Goal: Information Seeking & Learning: Learn about a topic

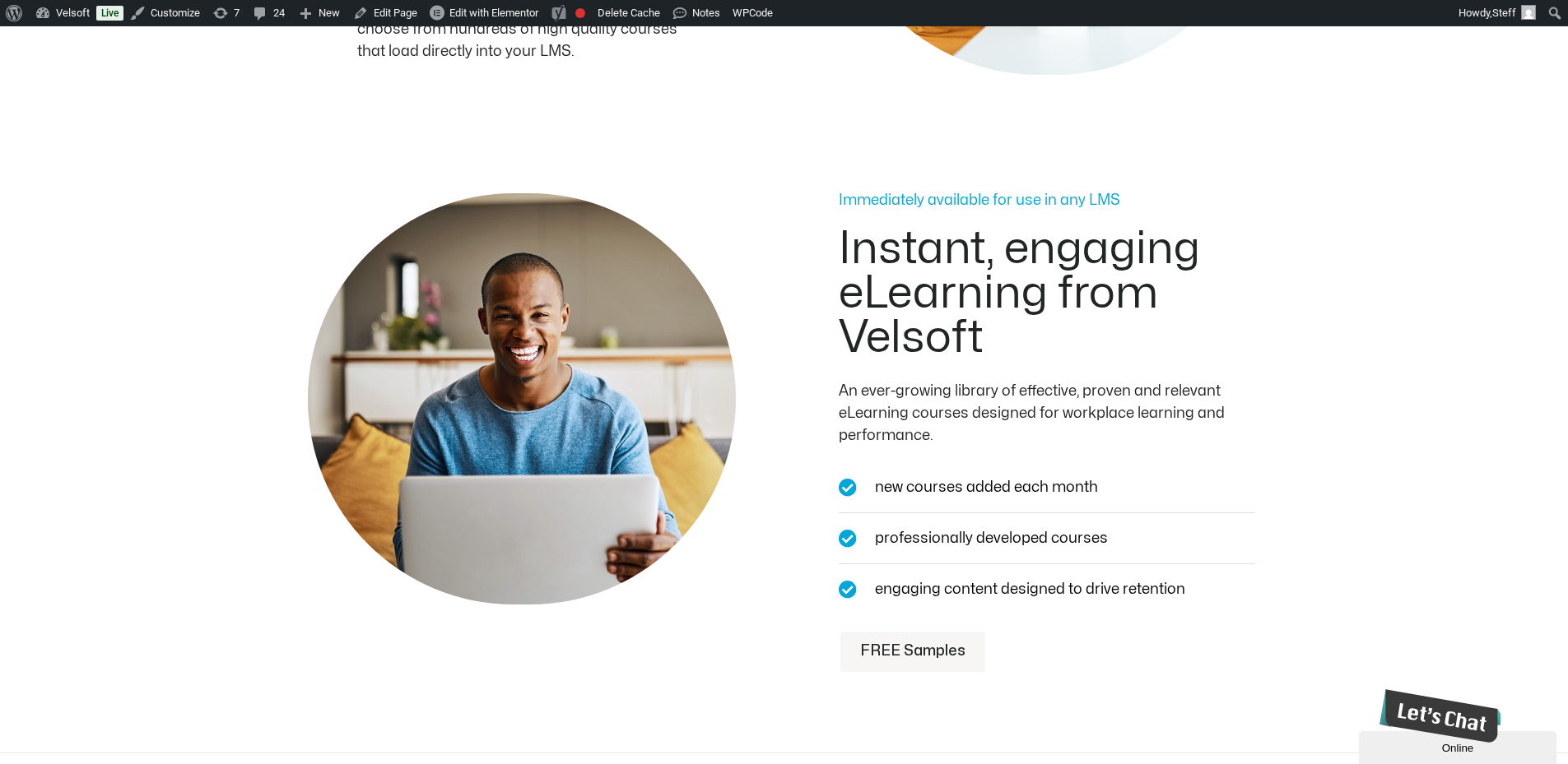
scroll to position [1728, 0]
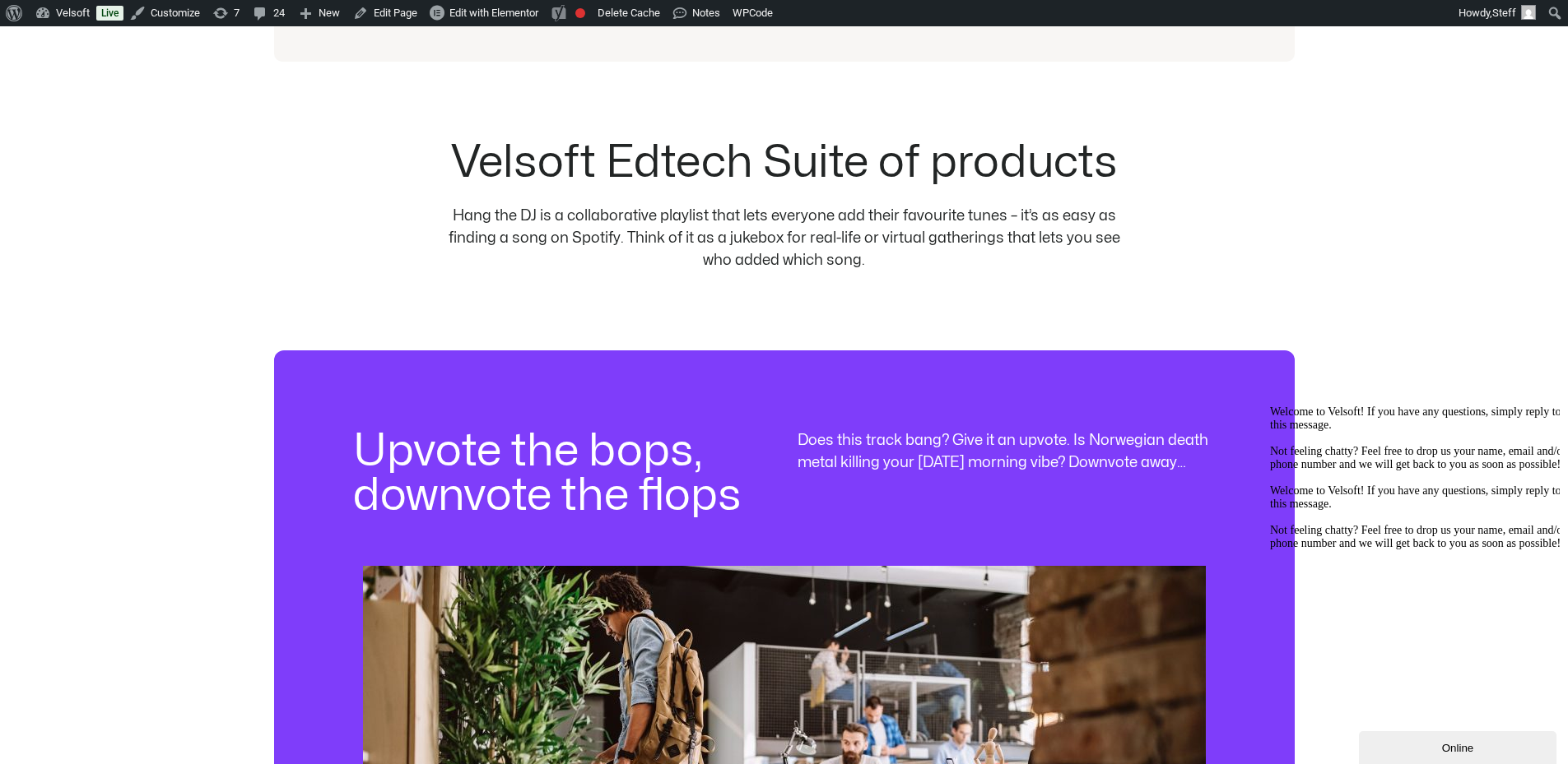
scroll to position [1645, 0]
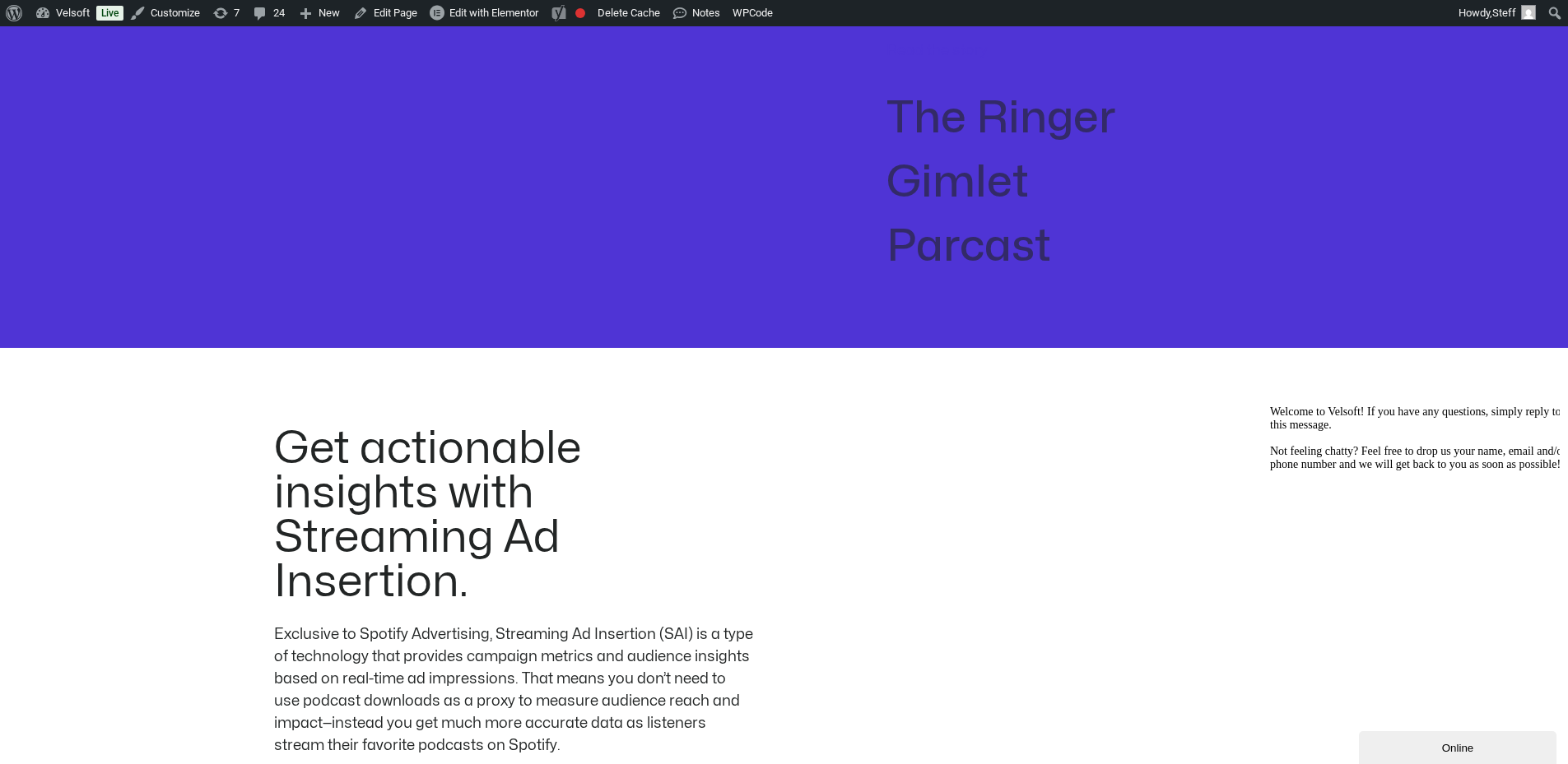
scroll to position [3702, 0]
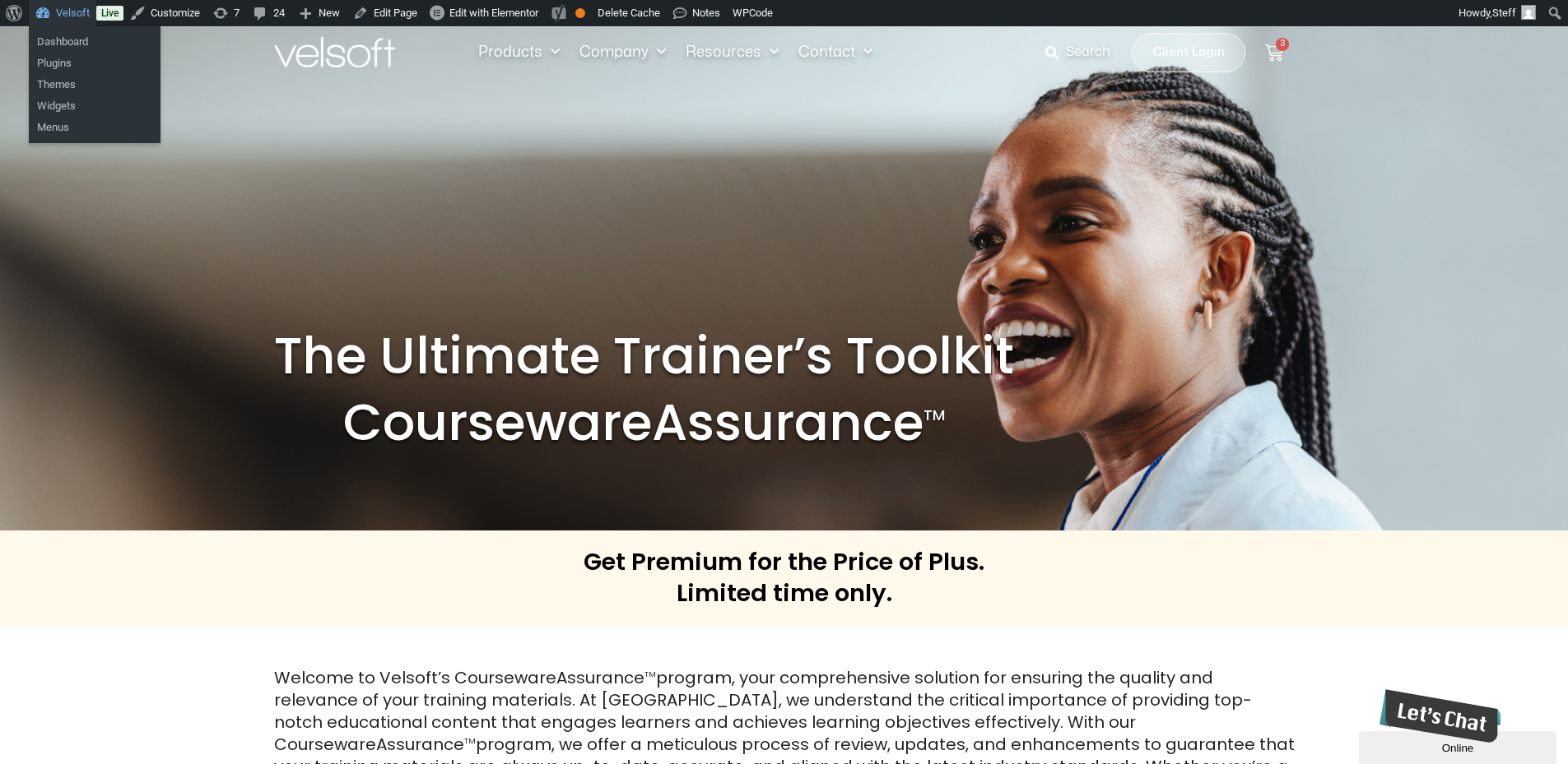
click at [55, 14] on link "Velsoft" at bounding box center [62, 13] width 67 height 26
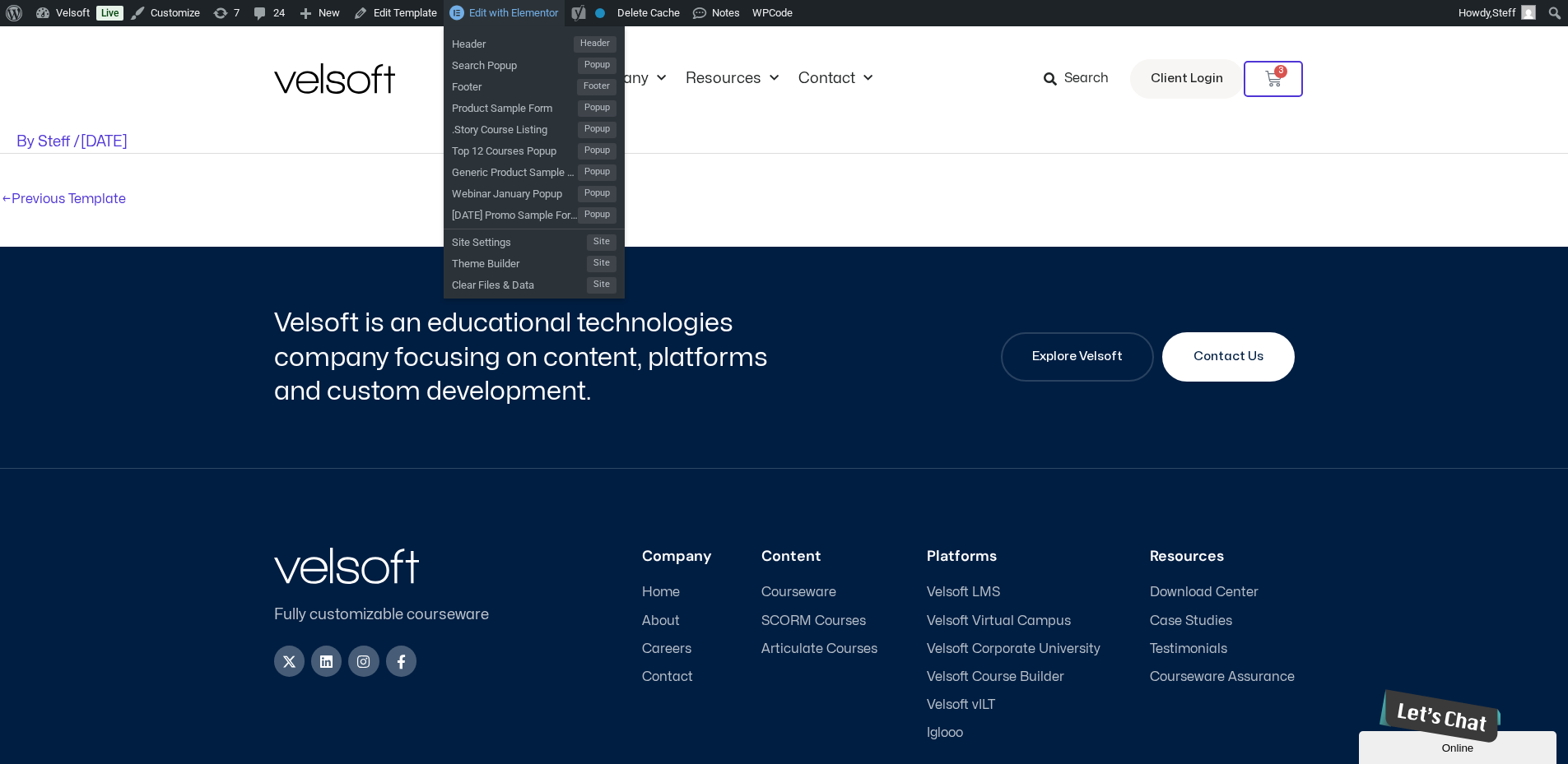
click at [531, 20] on link "Edit with Elementor" at bounding box center [504, 13] width 121 height 26
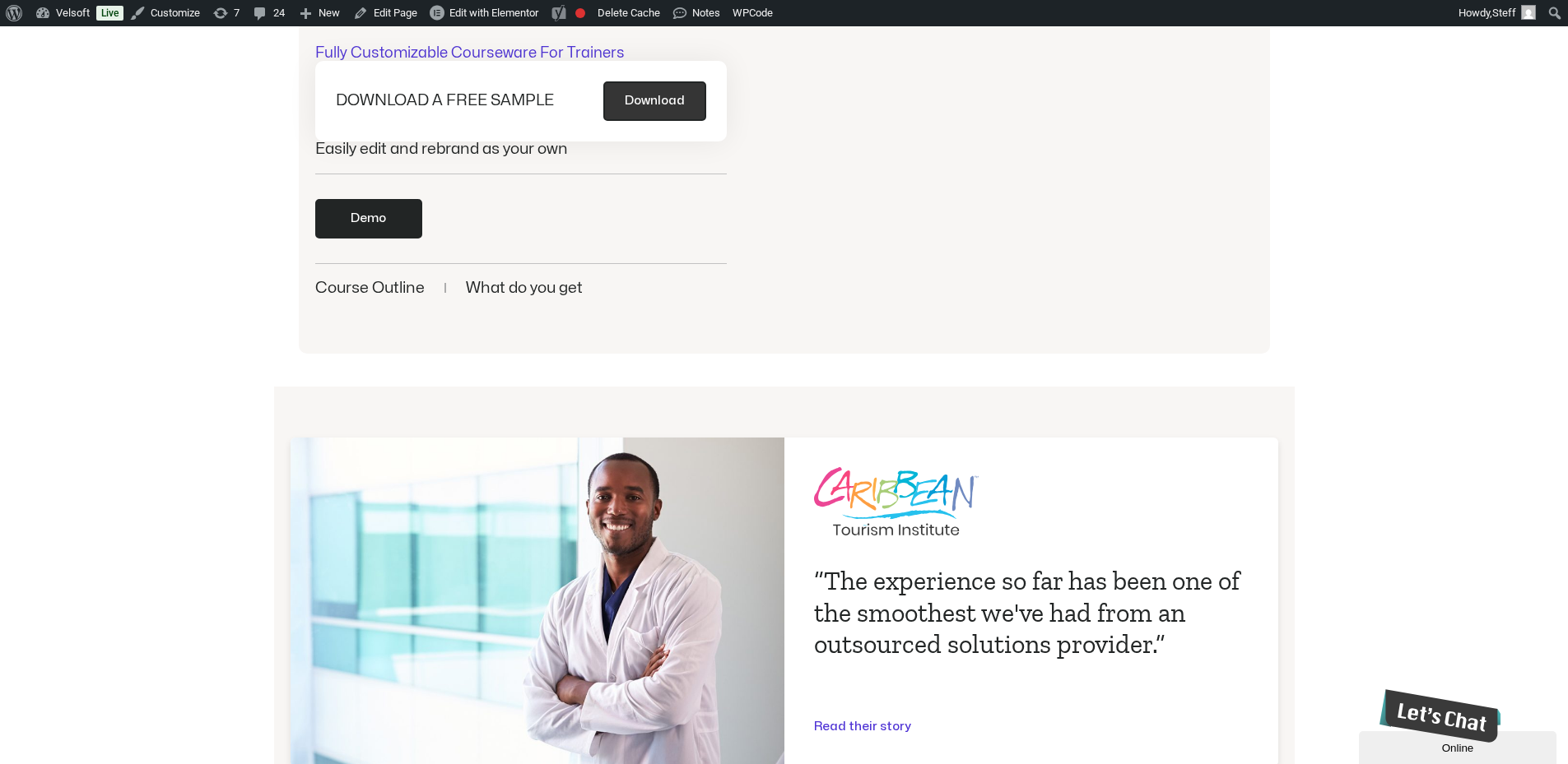
scroll to position [411, 0]
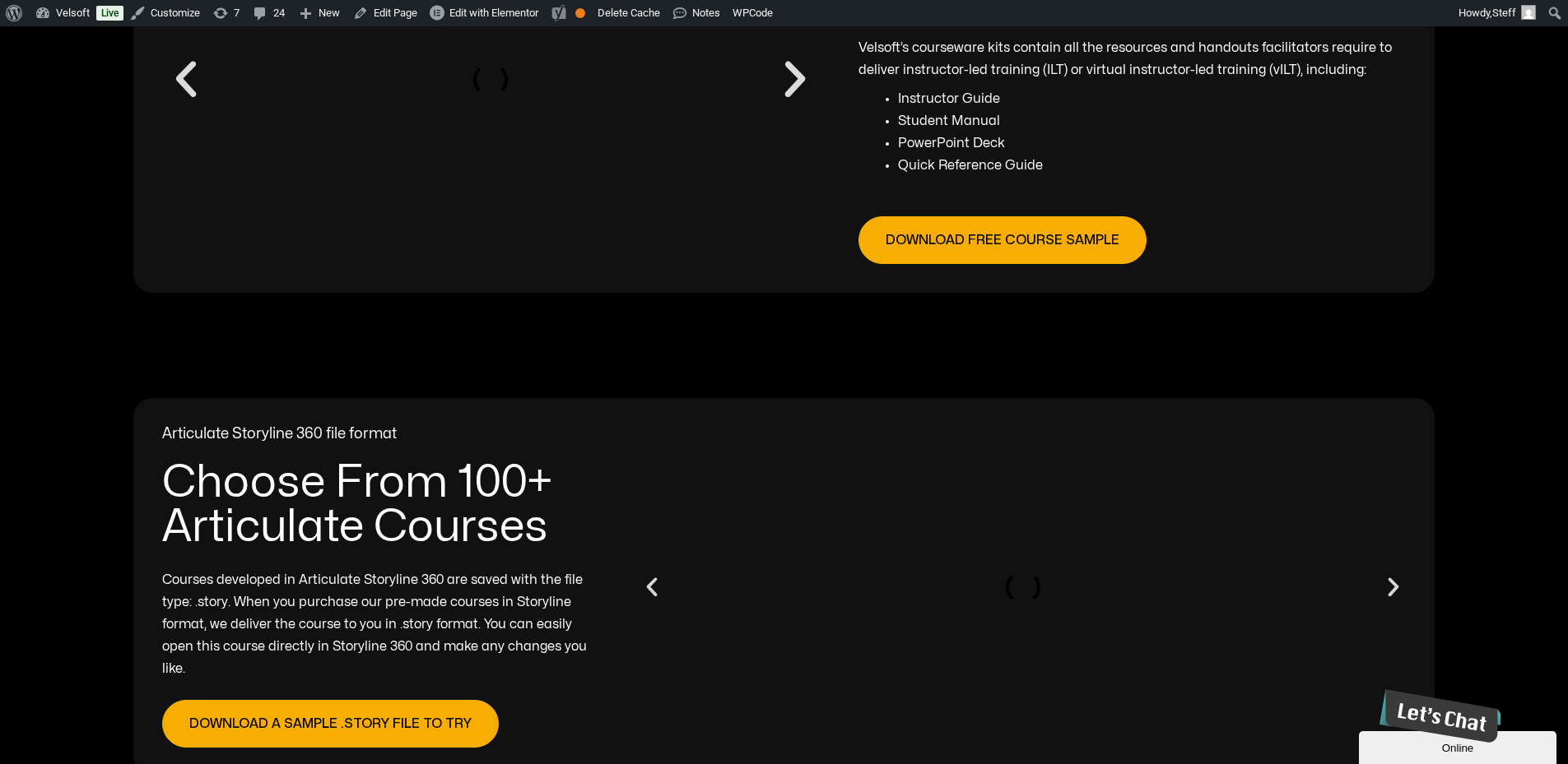
scroll to position [1152, 0]
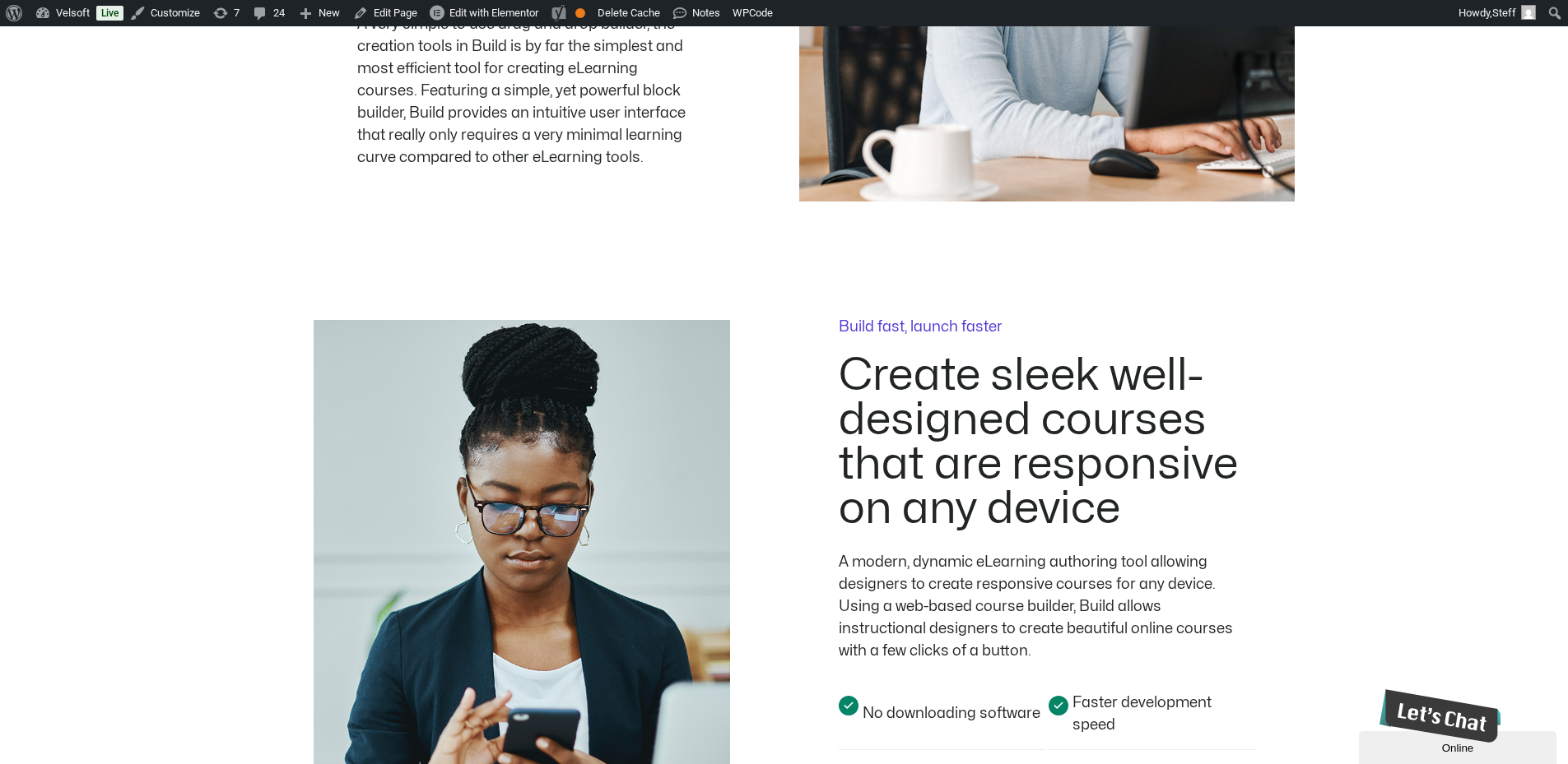
scroll to position [1398, 0]
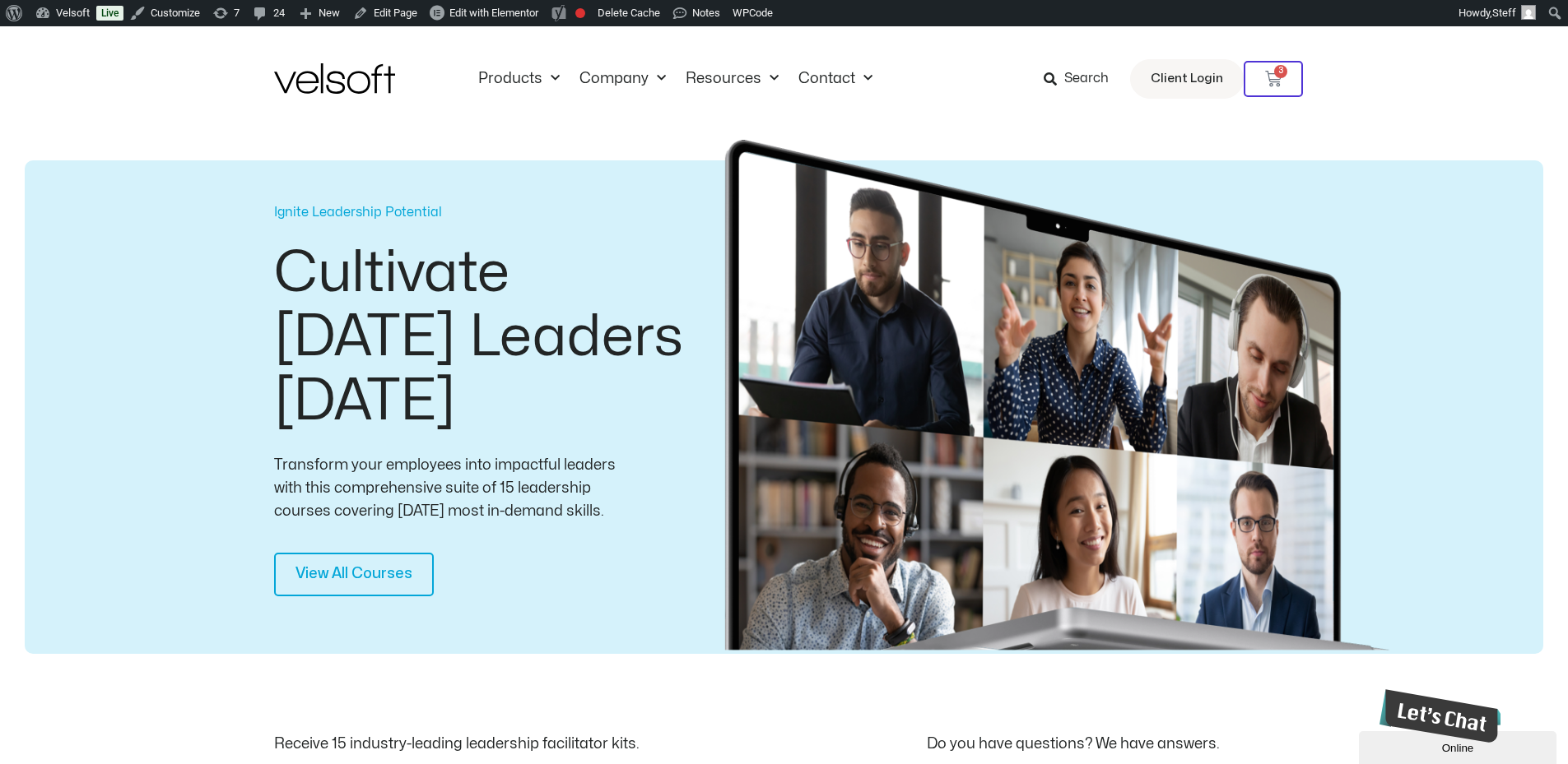
scroll to position [576, 0]
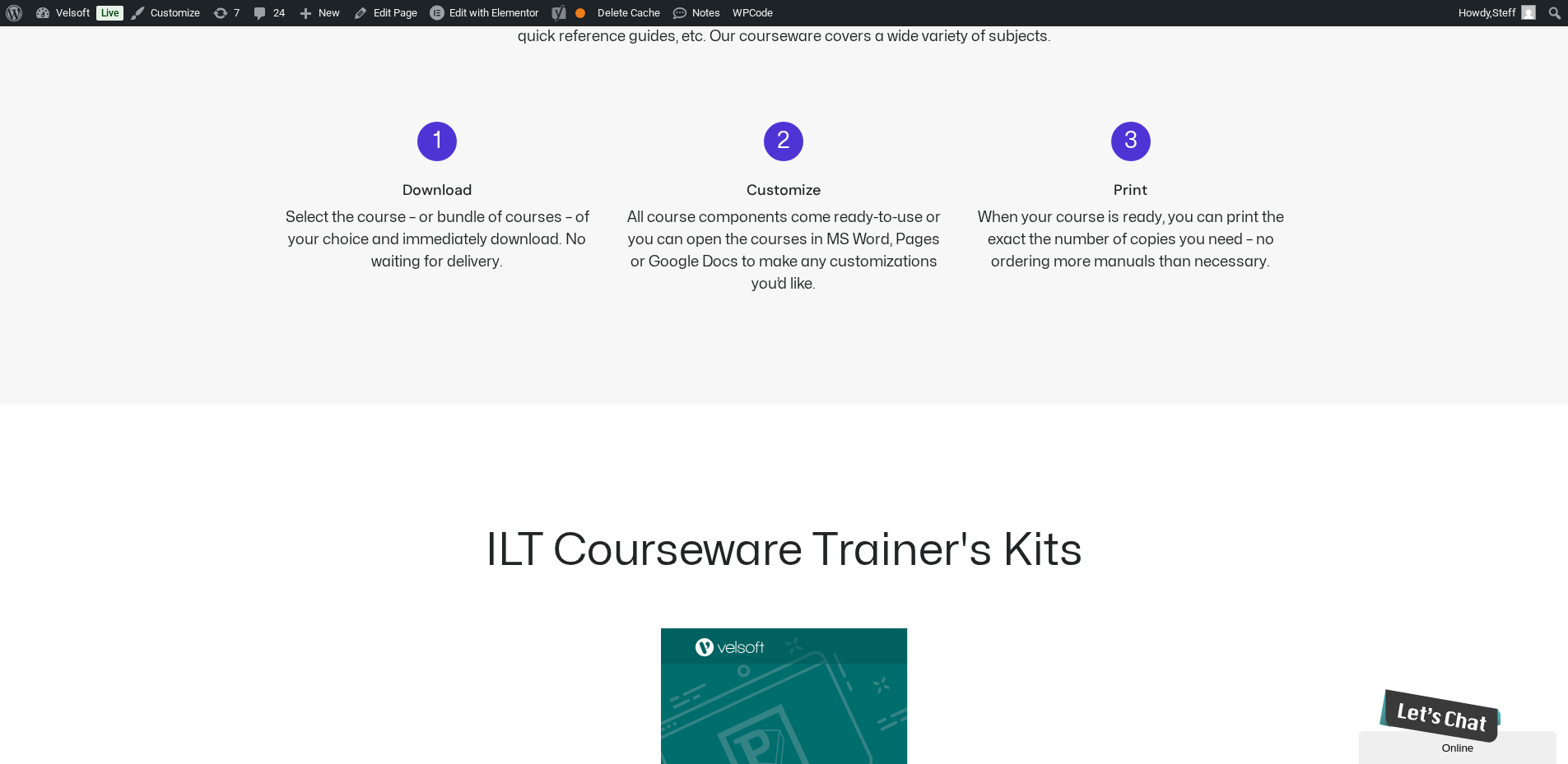
scroll to position [1645, 0]
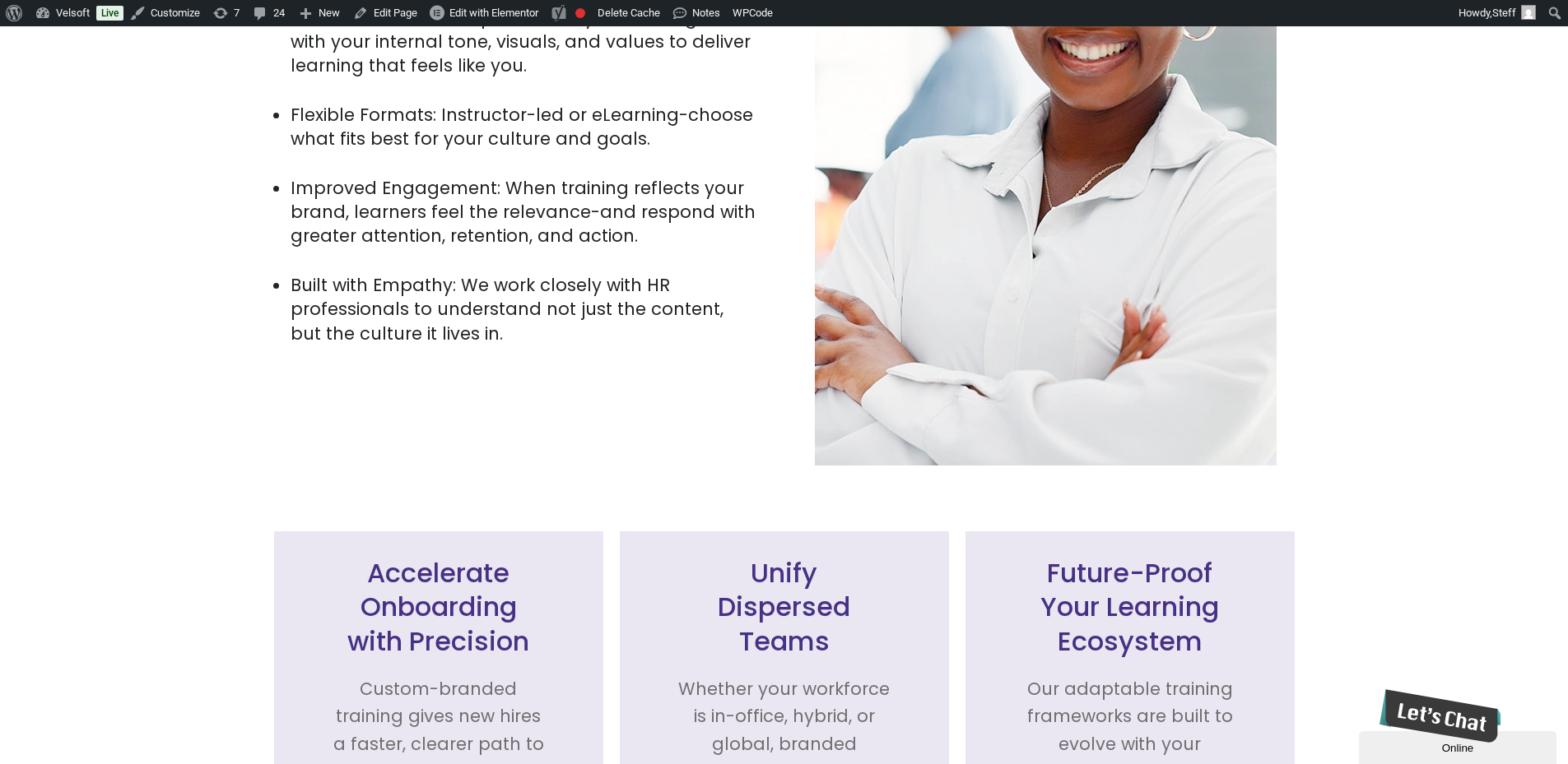
scroll to position [2056, 0]
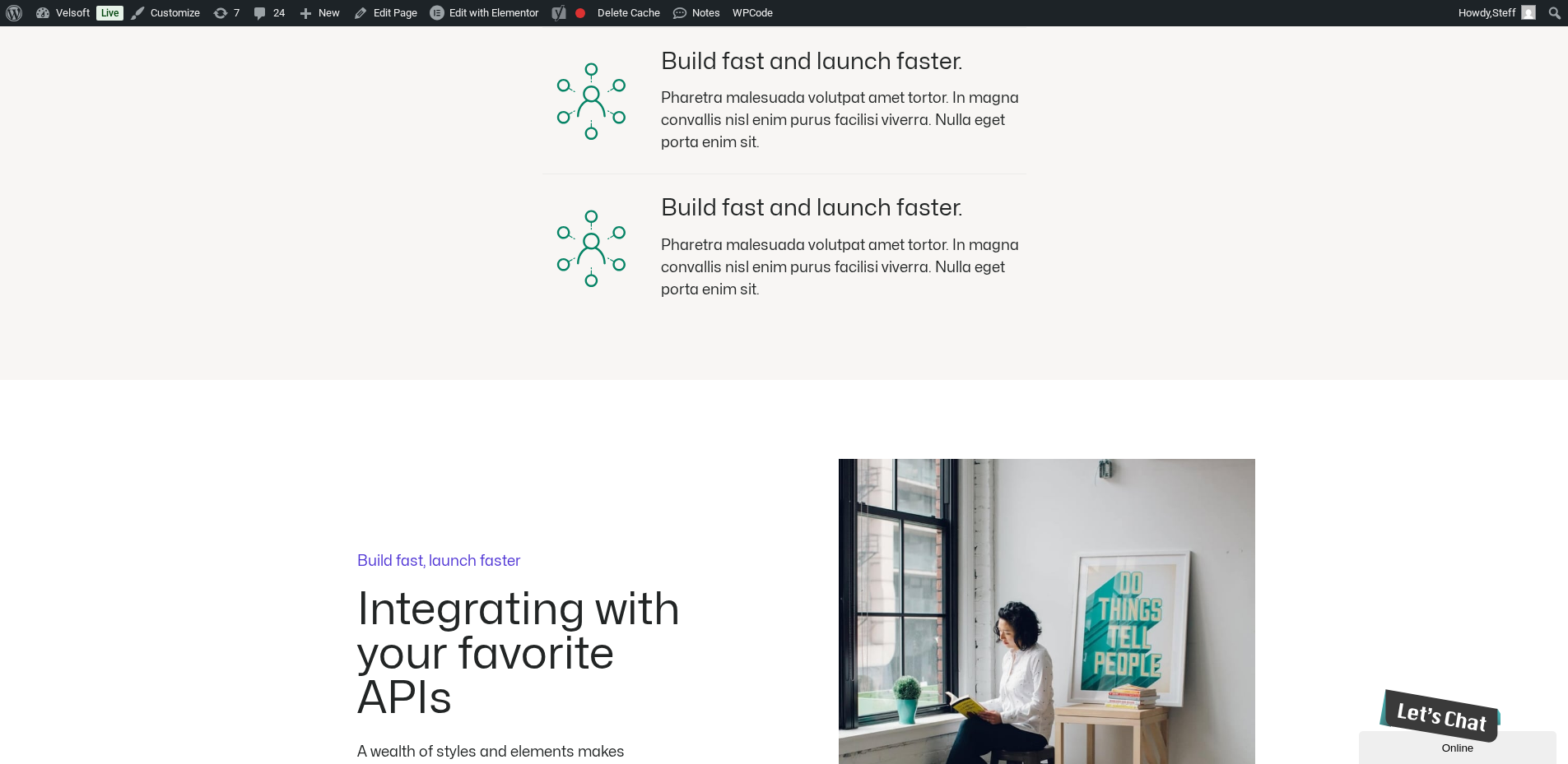
scroll to position [2304, 0]
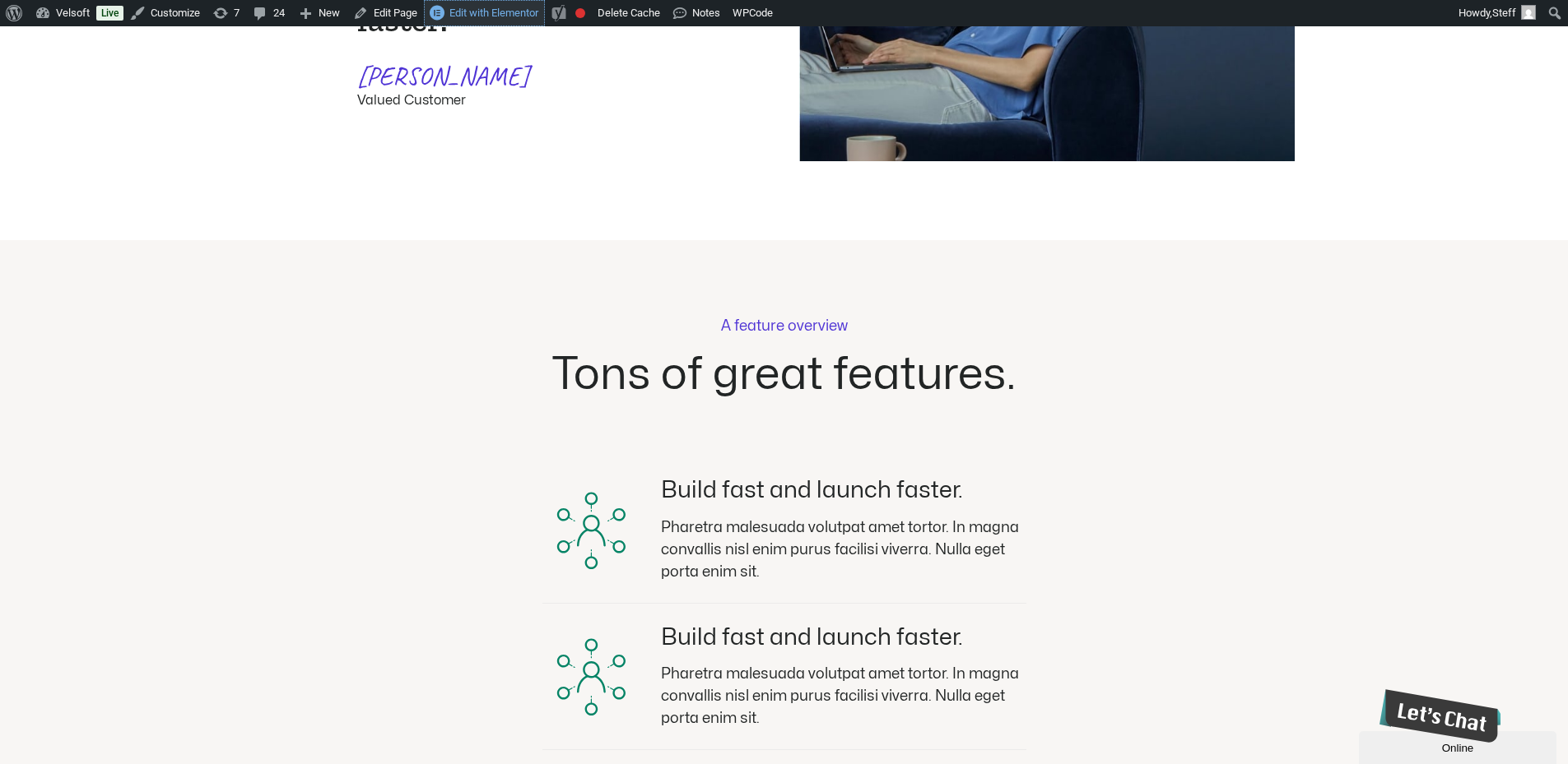
drag, startPoint x: 507, startPoint y: 20, endPoint x: 1489, endPoint y: 185, distance: 995.8
click at [507, 20] on link "Edit with Elementor" at bounding box center [484, 13] width 121 height 26
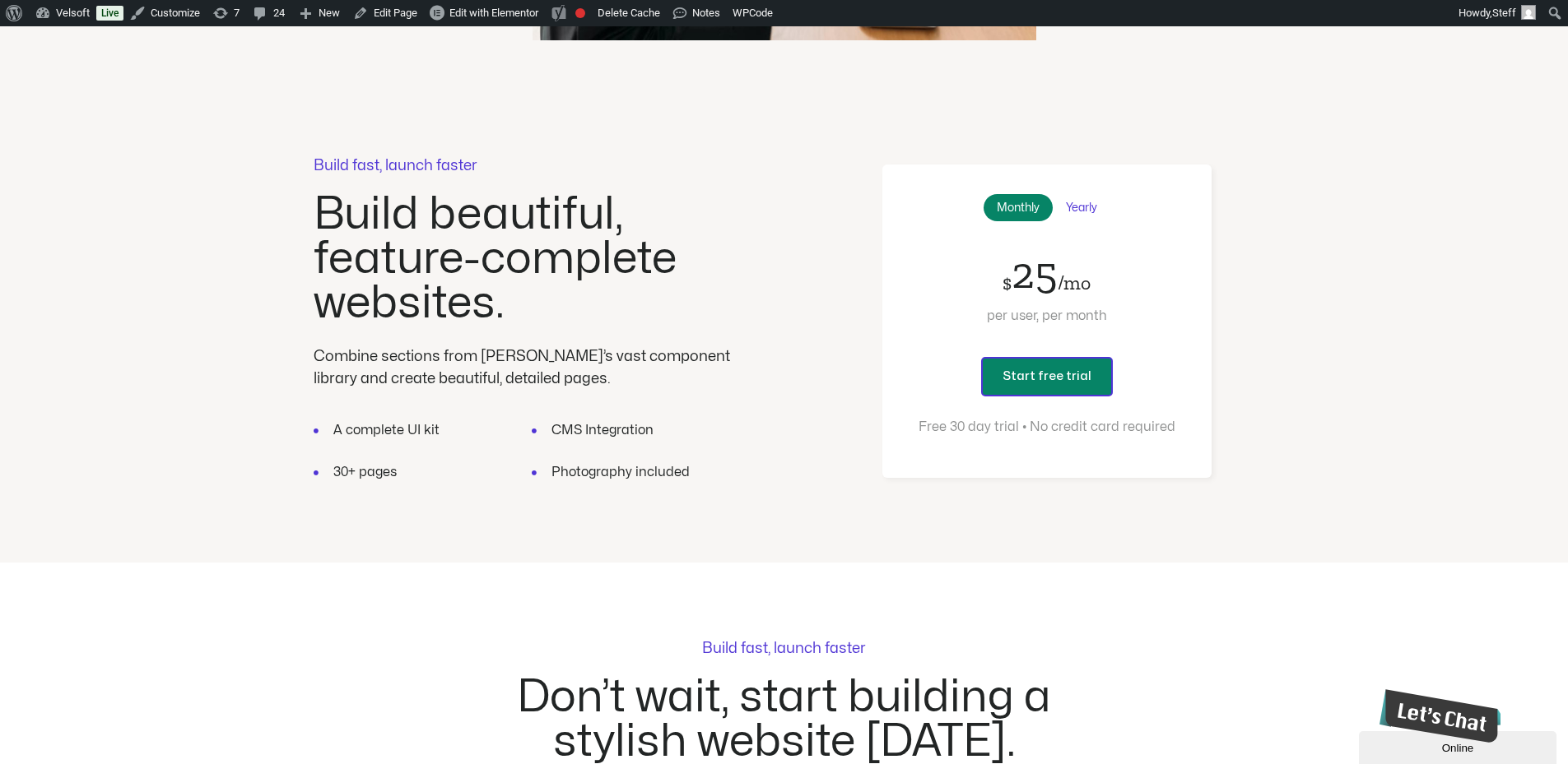
scroll to position [2632, 0]
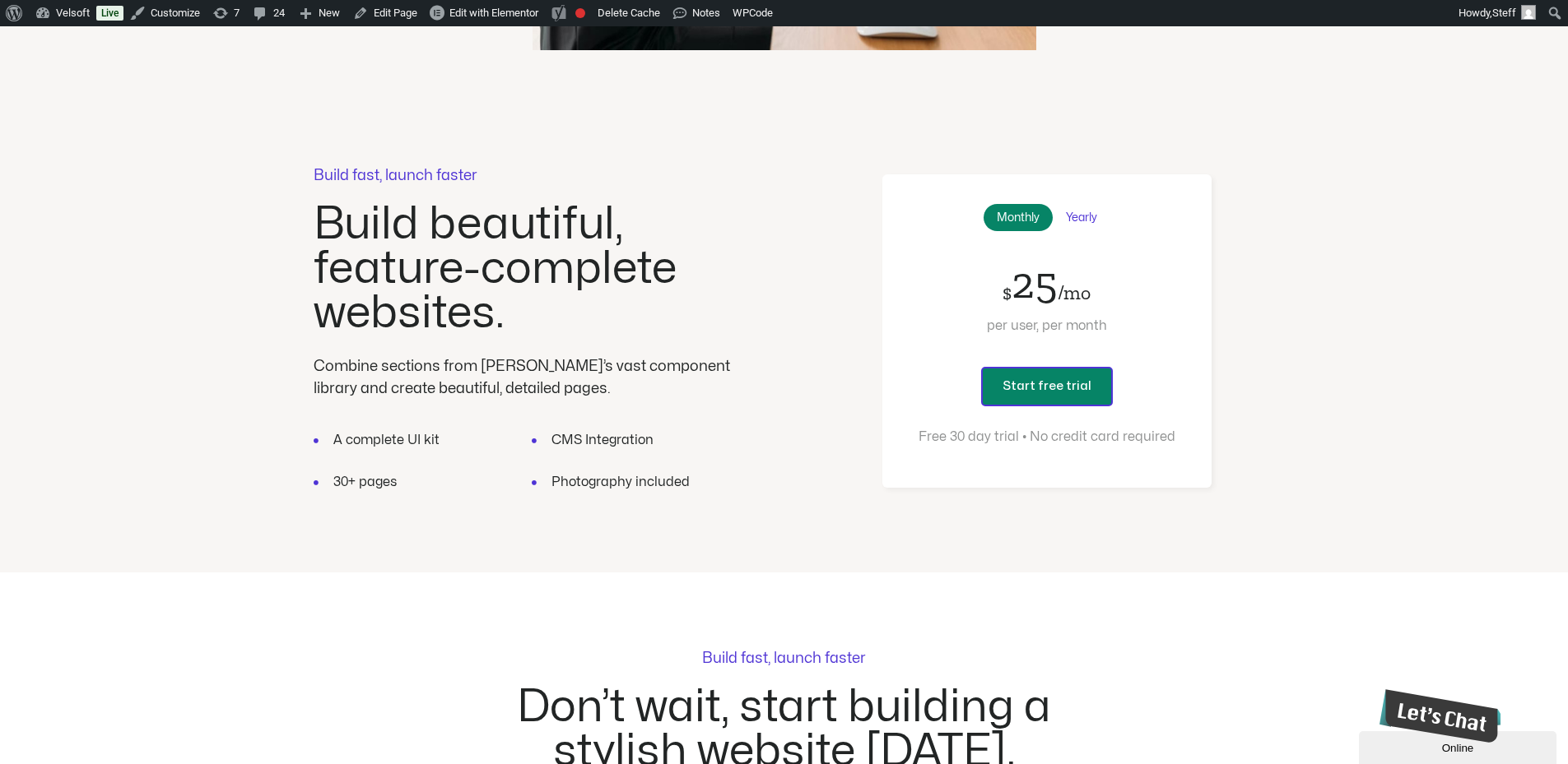
click at [1073, 204] on div "Yearly" at bounding box center [1081, 218] width 57 height 27
click at [1024, 204] on div "Monthly" at bounding box center [1018, 218] width 69 height 27
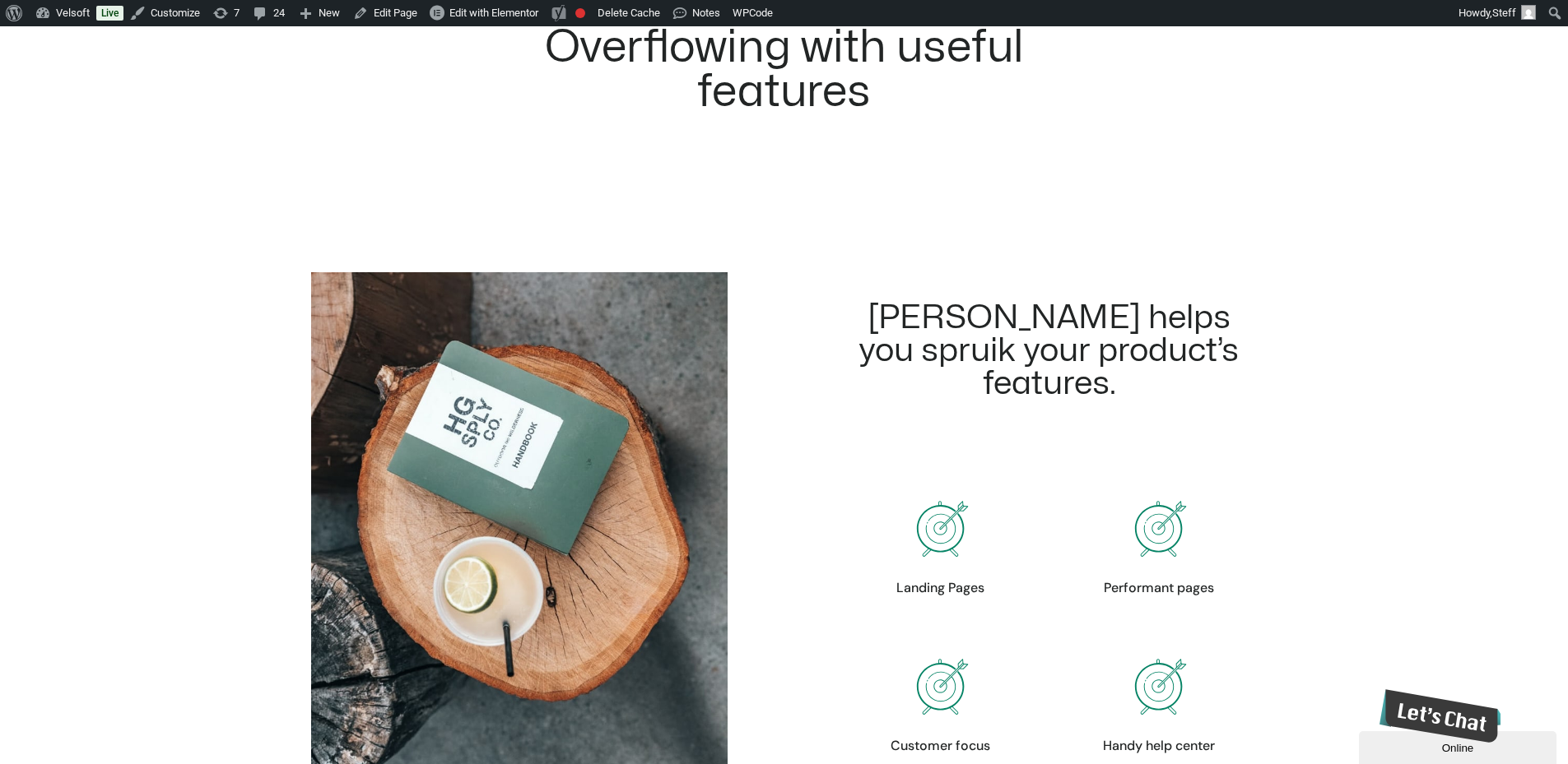
scroll to position [987, 0]
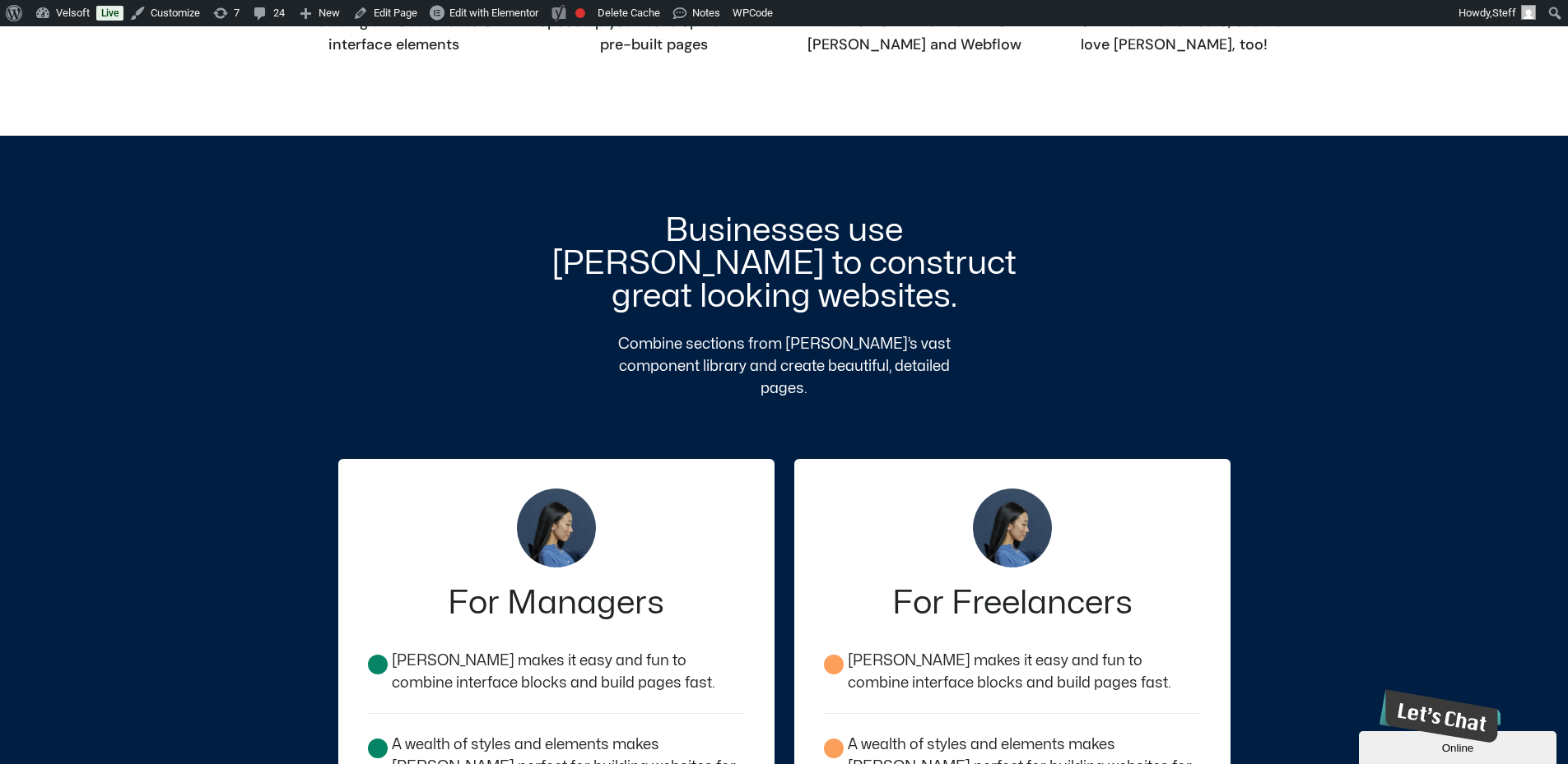
scroll to position [1234, 0]
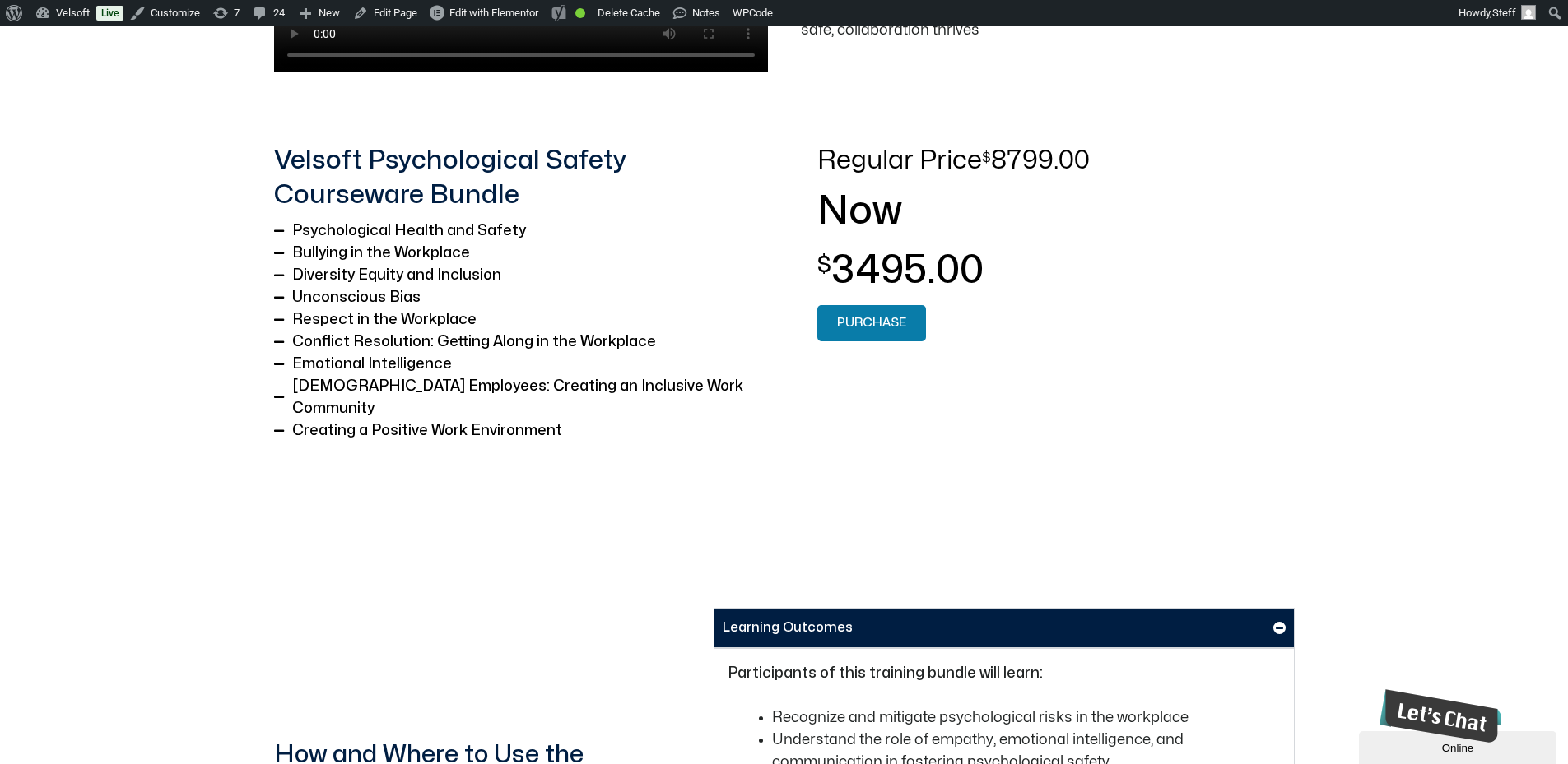
scroll to position [576, 0]
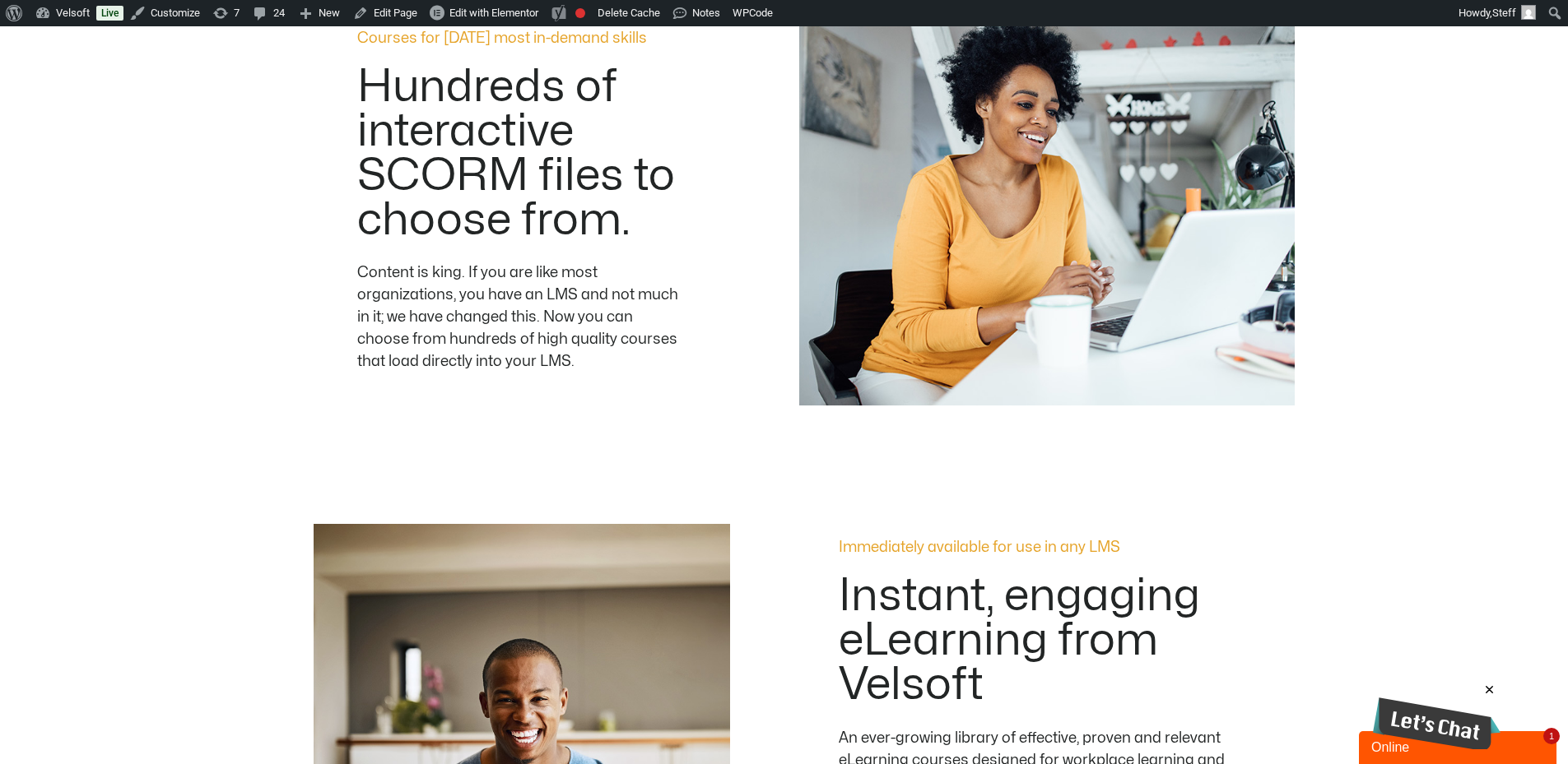
scroll to position [1234, 0]
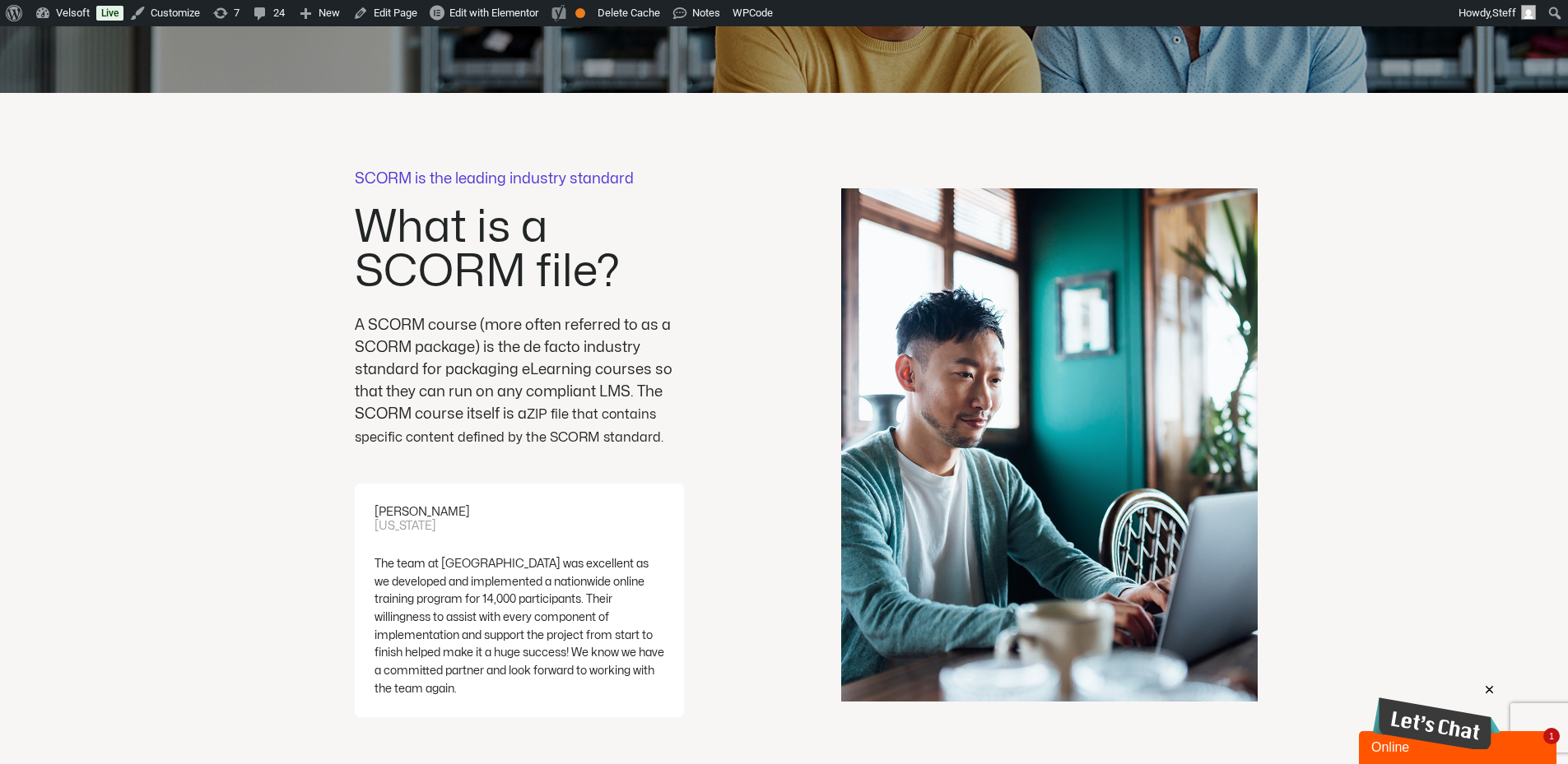
scroll to position [4113, 0]
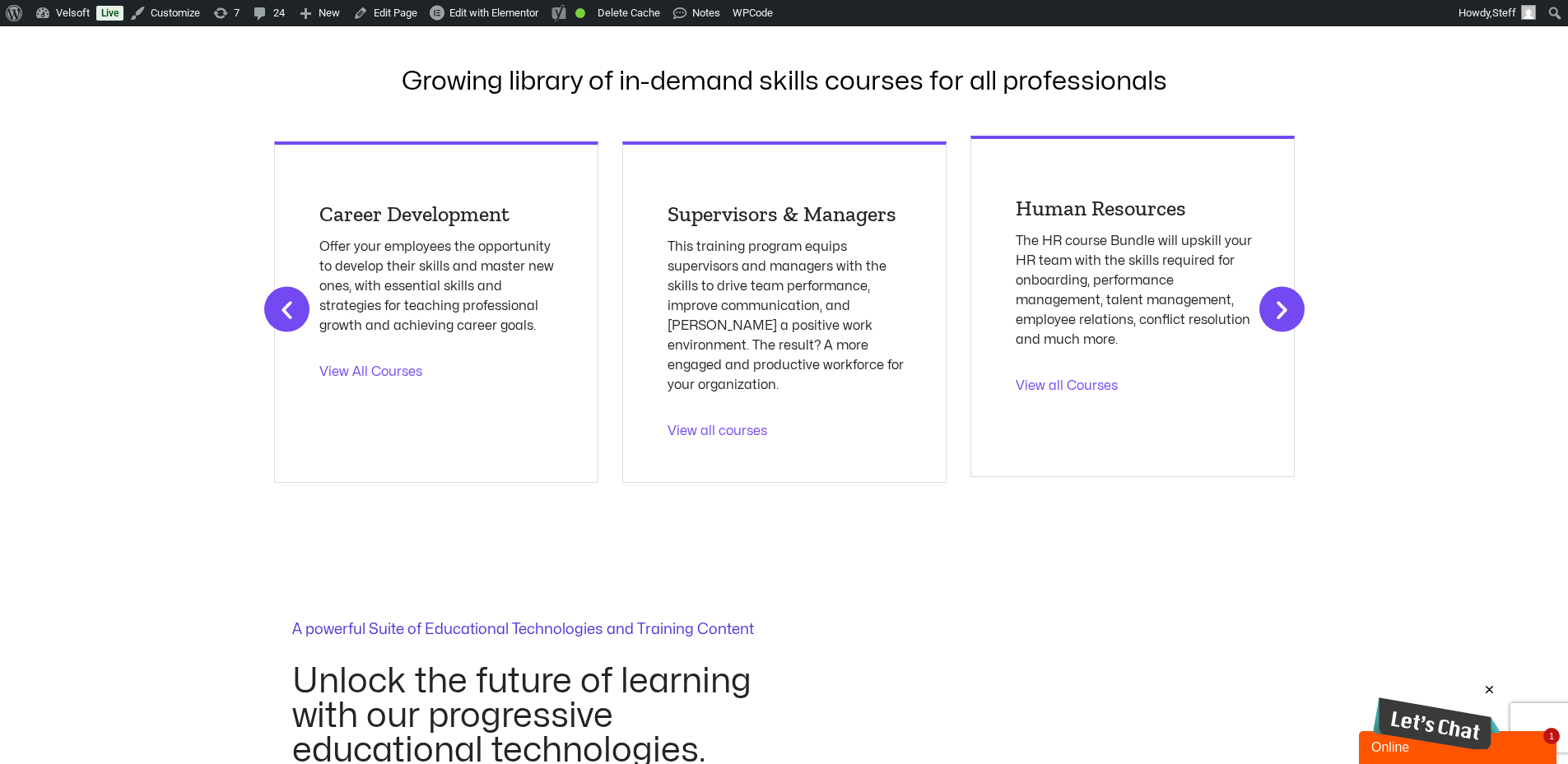
scroll to position [2221, 0]
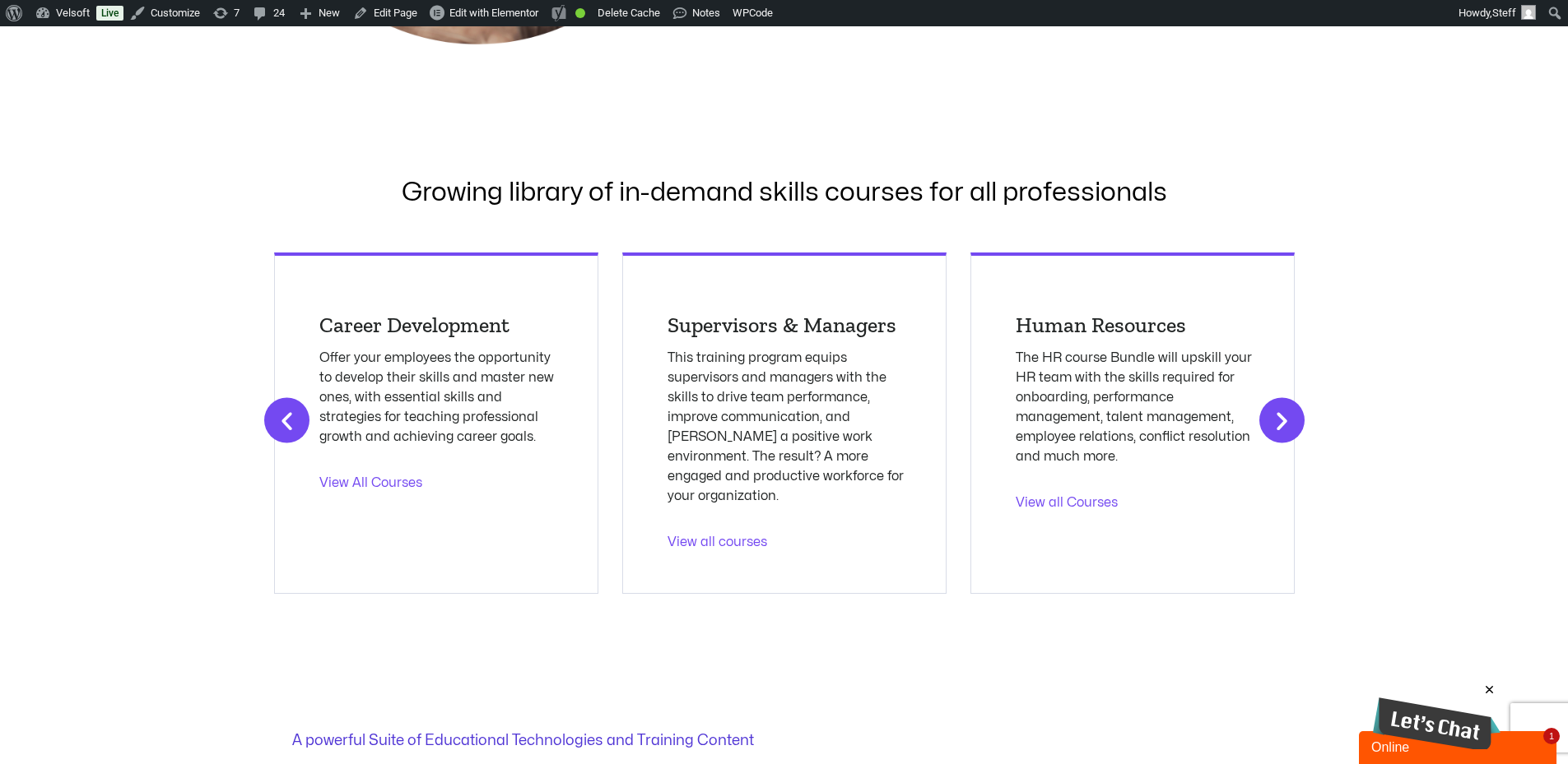
click at [1279, 411] on icon "Next slide" at bounding box center [1281, 420] width 24 height 24
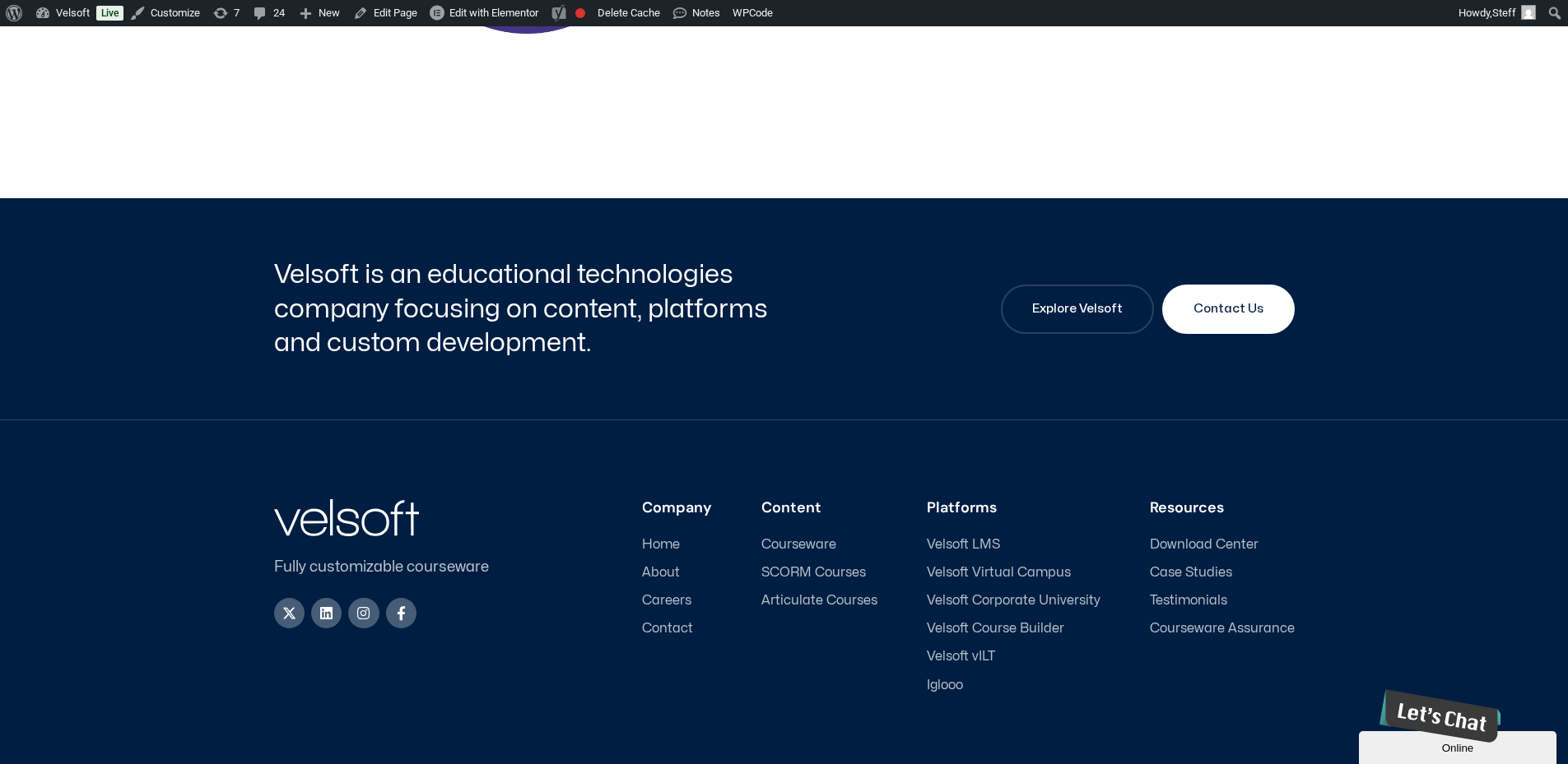
scroll to position [2854, 0]
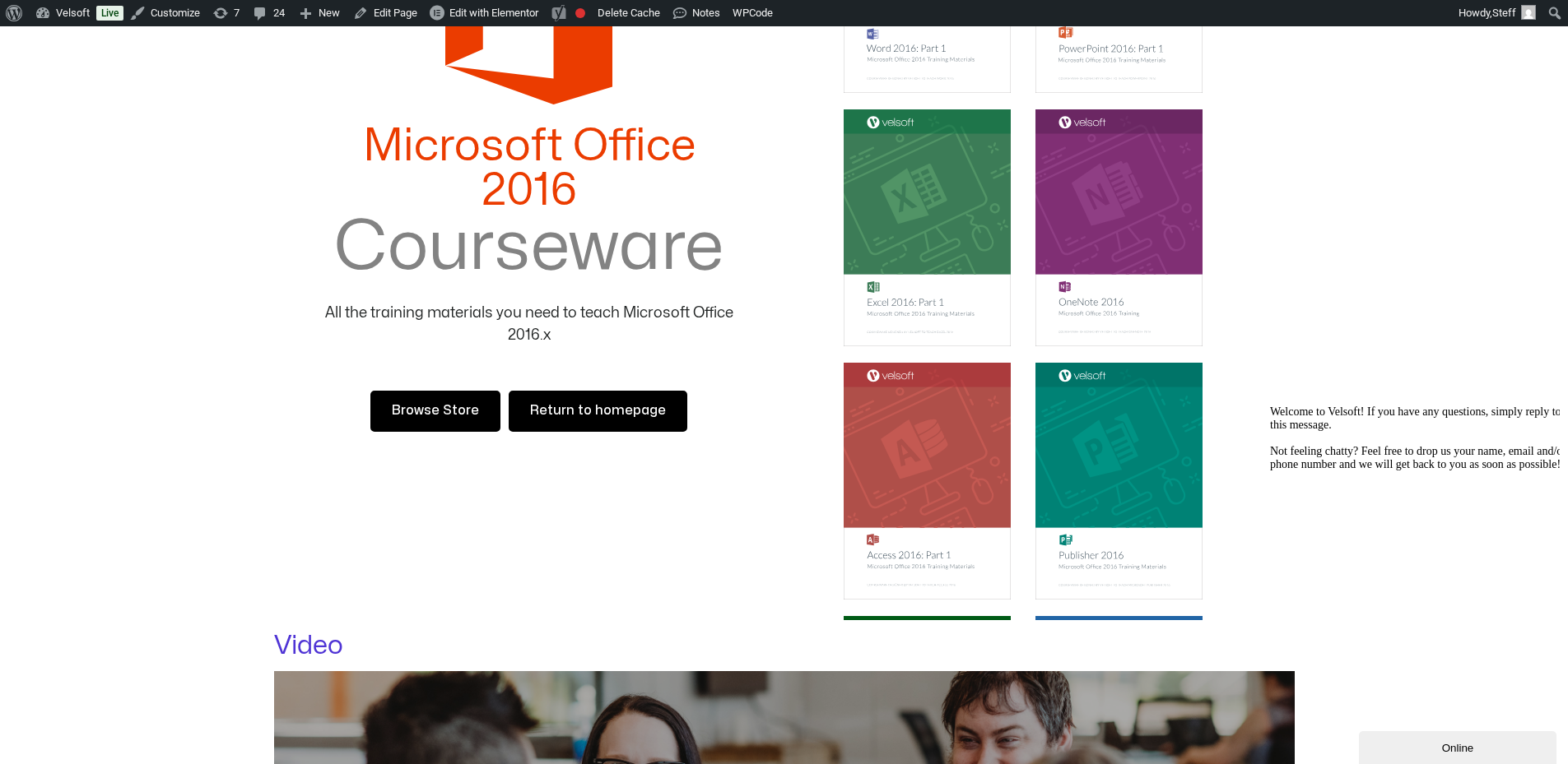
scroll to position [3126, 0]
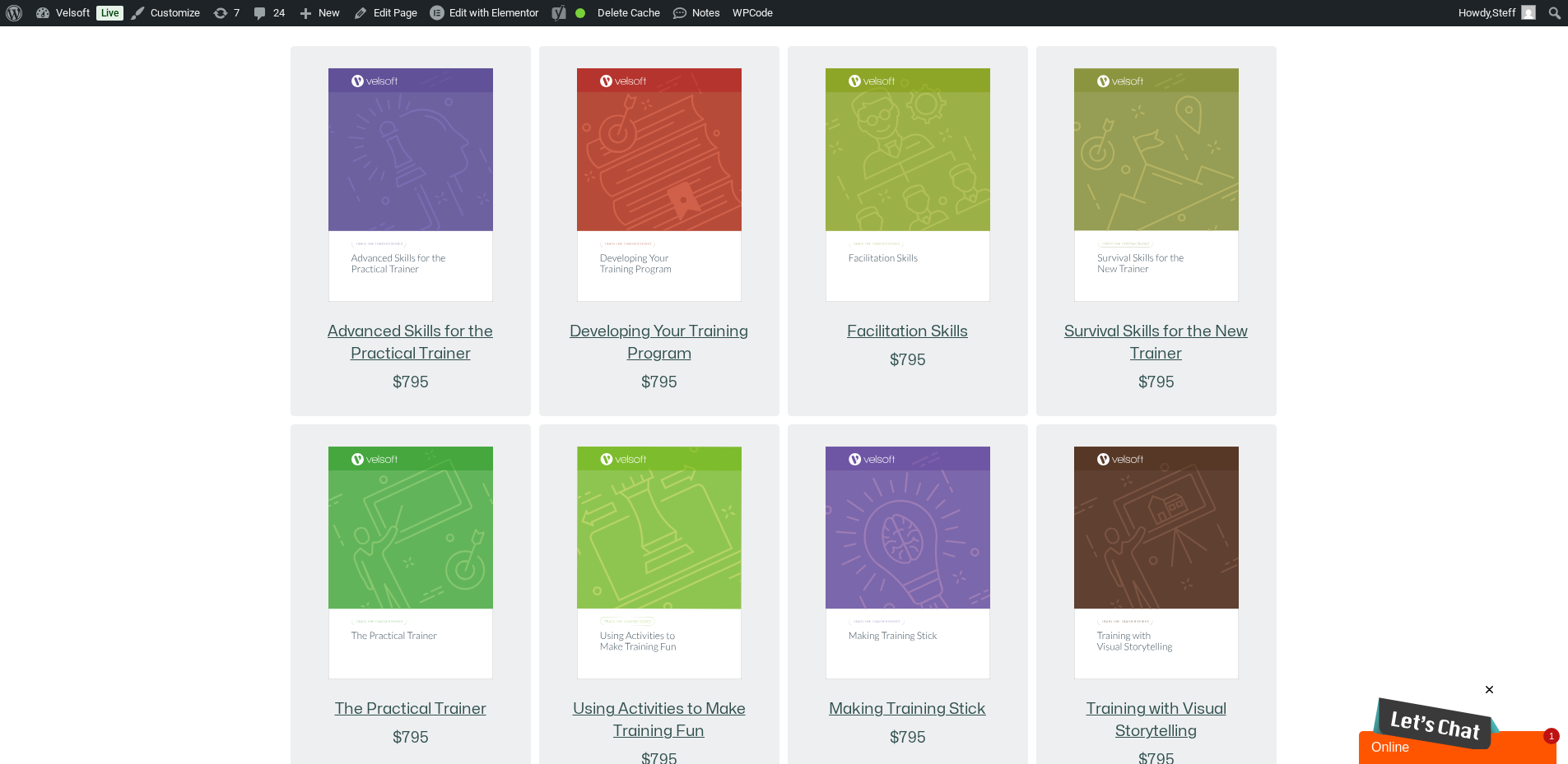
scroll to position [2715, 0]
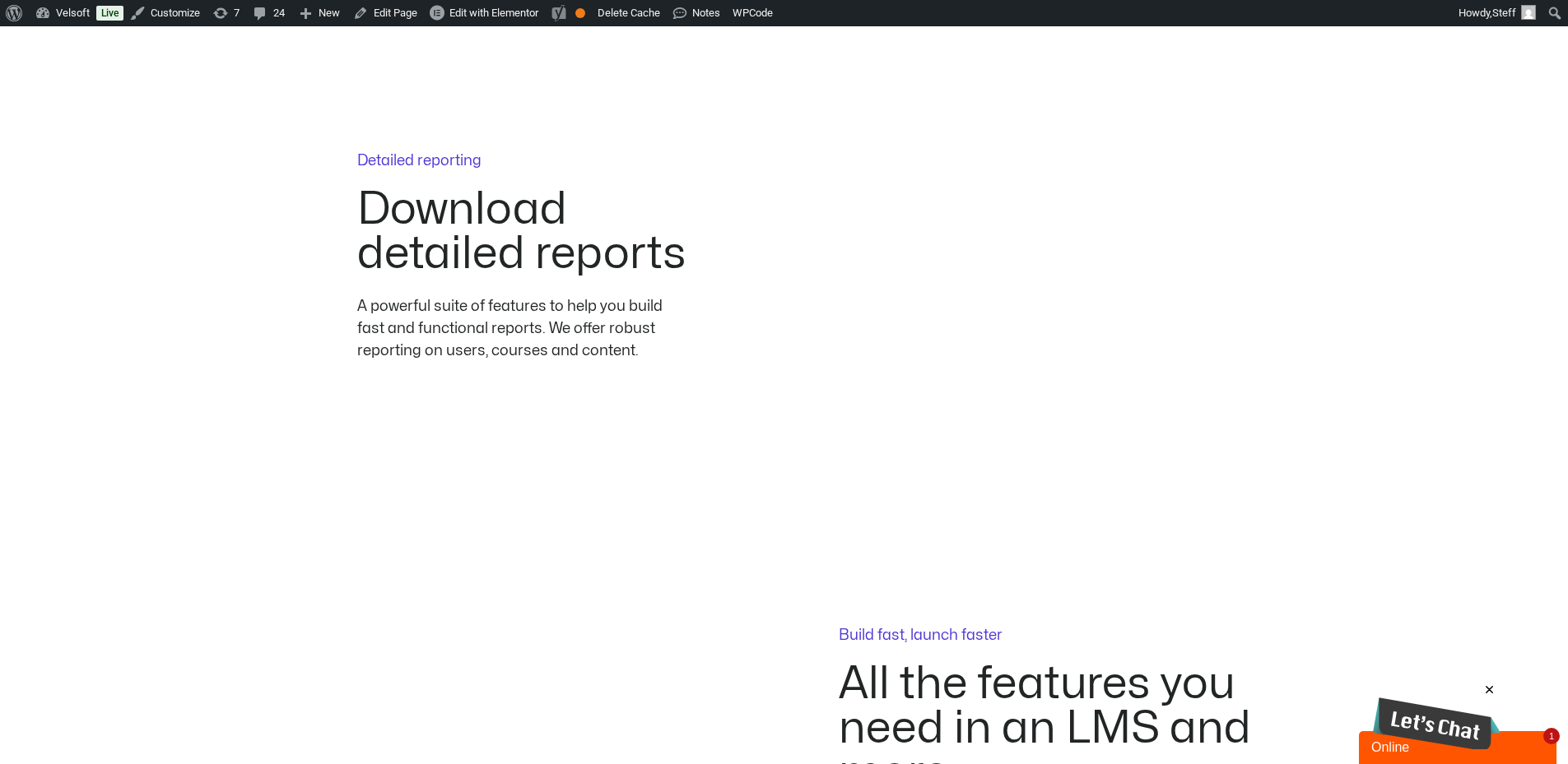
scroll to position [2468, 0]
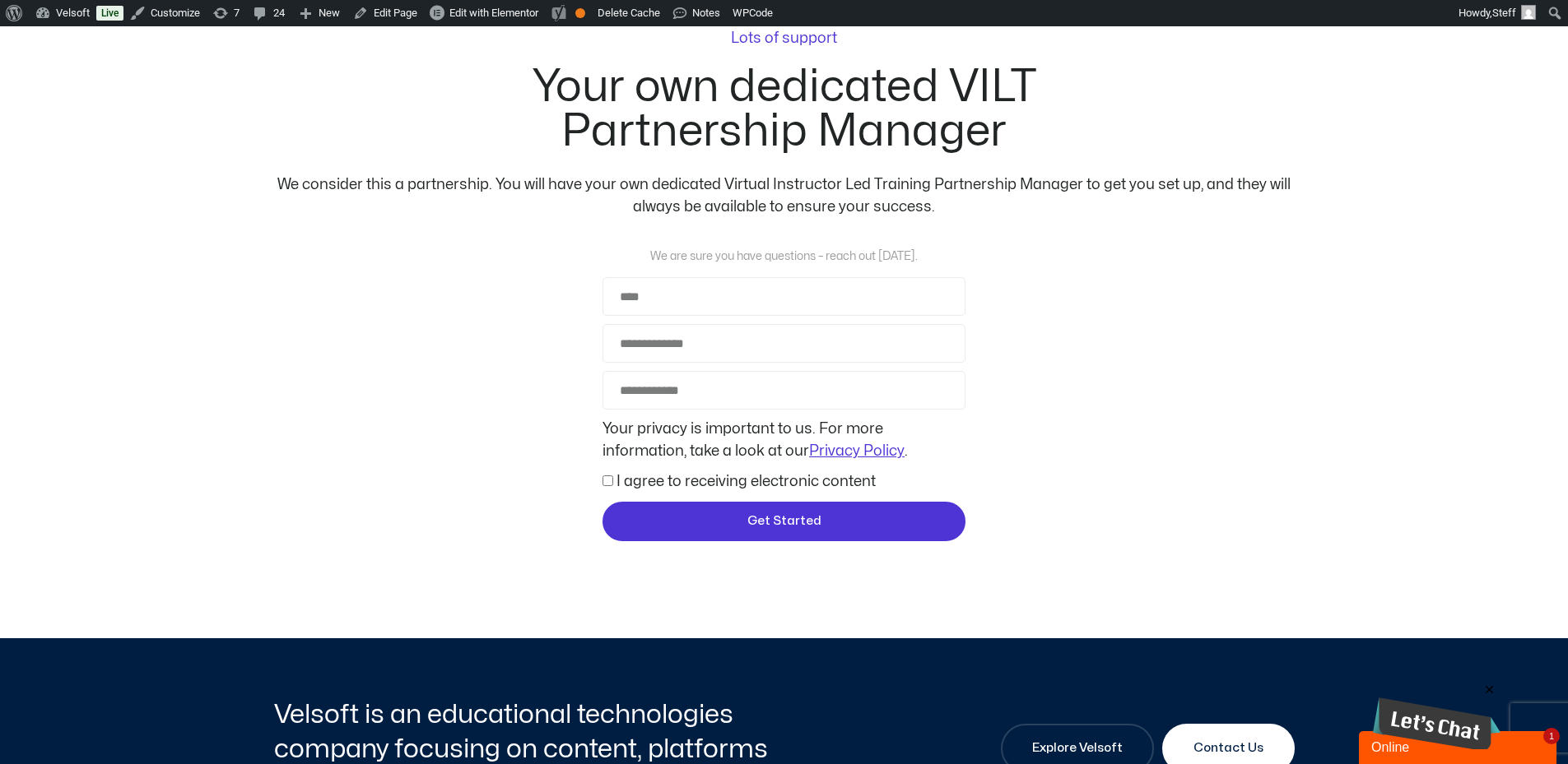
scroll to position [3373, 0]
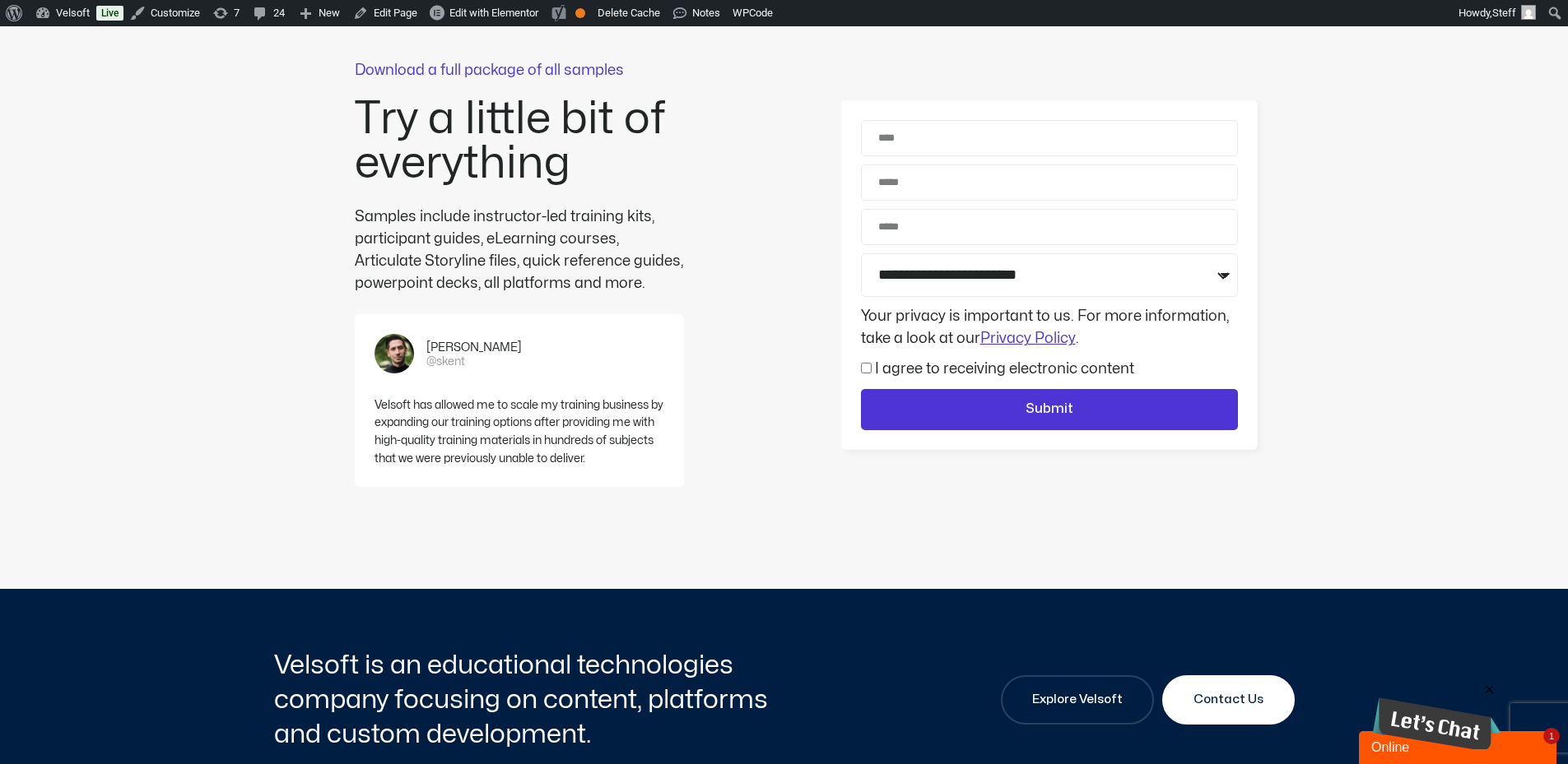
scroll to position [4689, 0]
